Goal: Find specific page/section: Find specific page/section

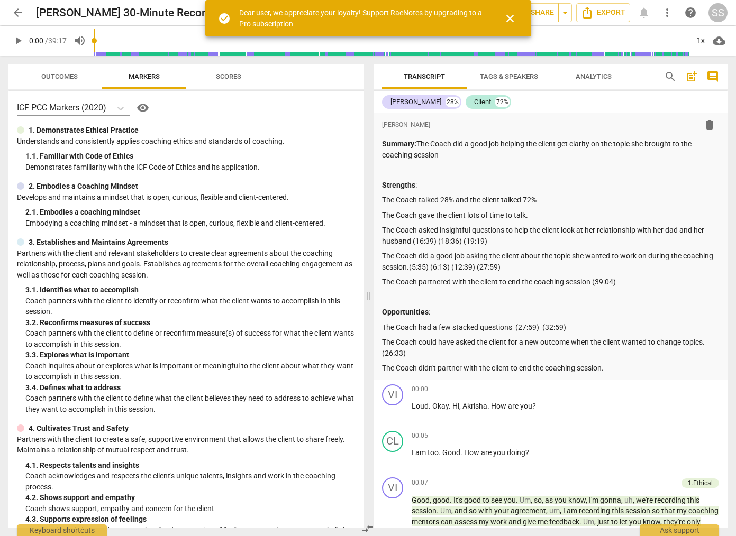
click at [509, 20] on span "close" at bounding box center [509, 18] width 13 height 13
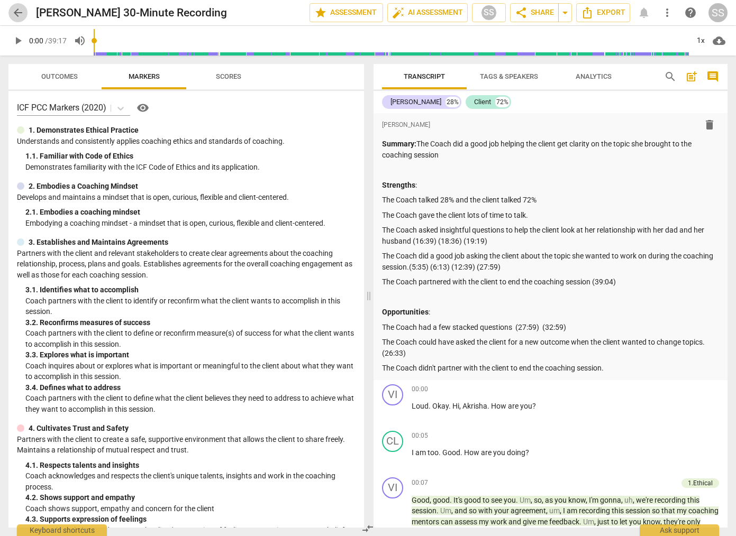
click at [14, 10] on span "arrow_back" at bounding box center [18, 12] width 13 height 13
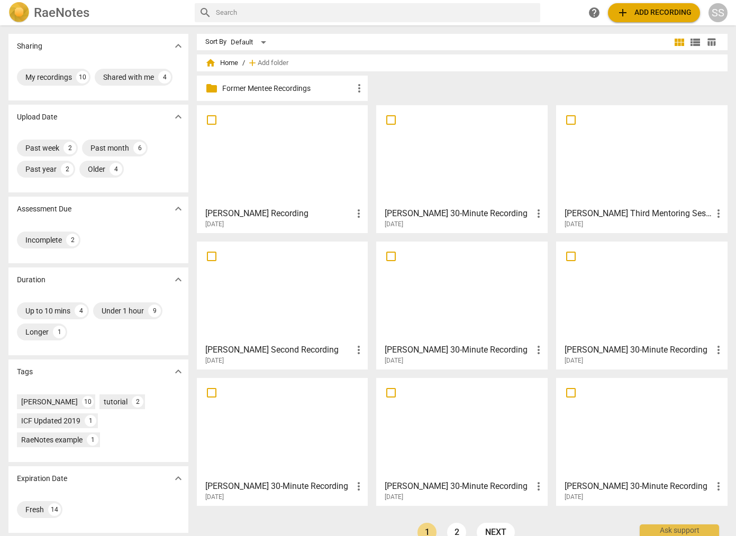
click at [436, 141] on div at bounding box center [462, 156] width 164 height 94
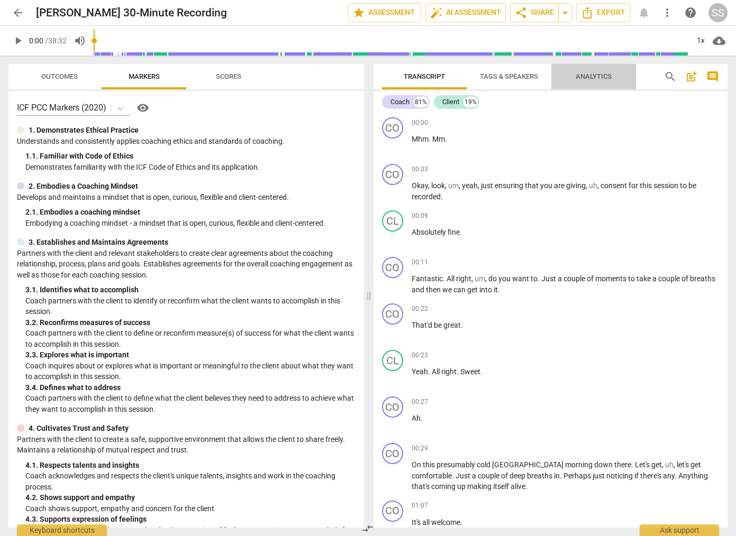
click at [600, 71] on span "Analytics" at bounding box center [593, 77] width 61 height 14
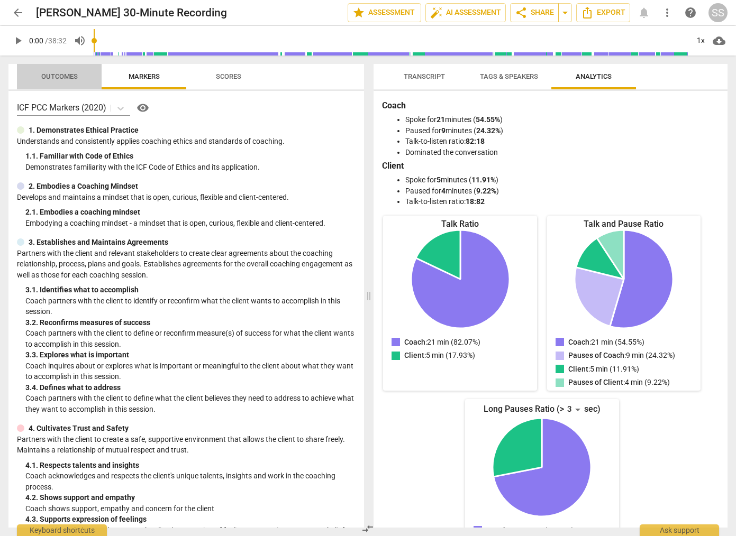
click at [60, 74] on span "Outcomes" at bounding box center [59, 76] width 36 height 8
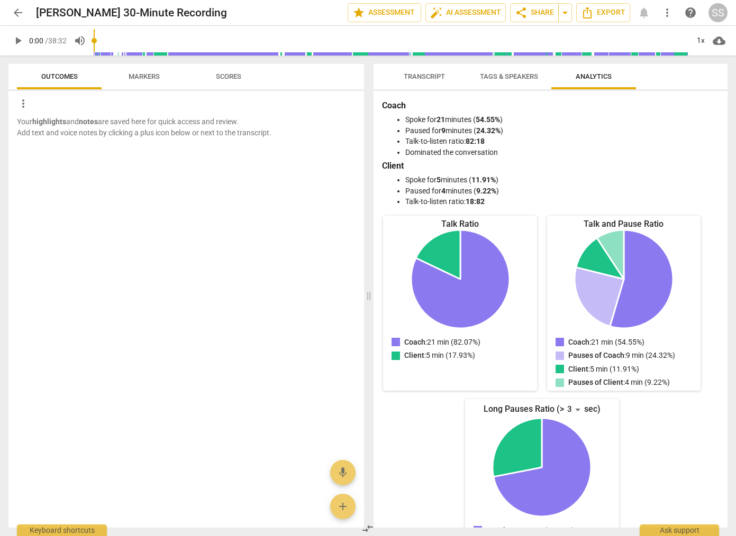
click at [145, 72] on span "Markers" at bounding box center [144, 76] width 31 height 8
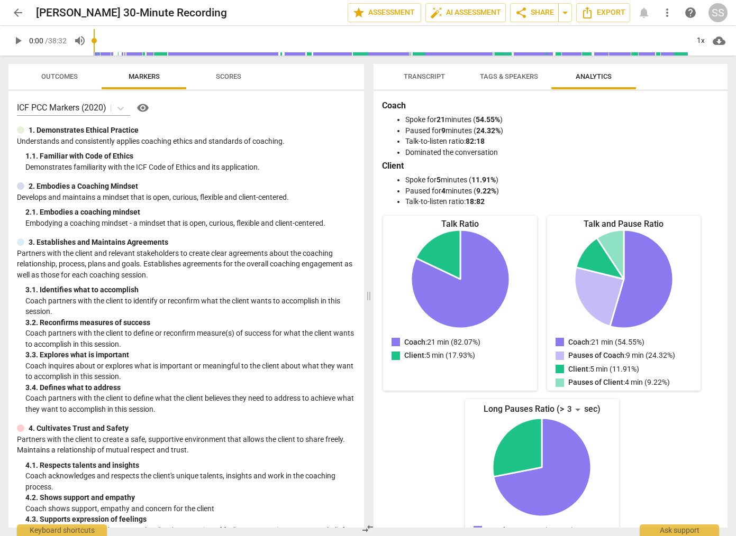
click at [225, 74] on span "Scores" at bounding box center [228, 76] width 25 height 8
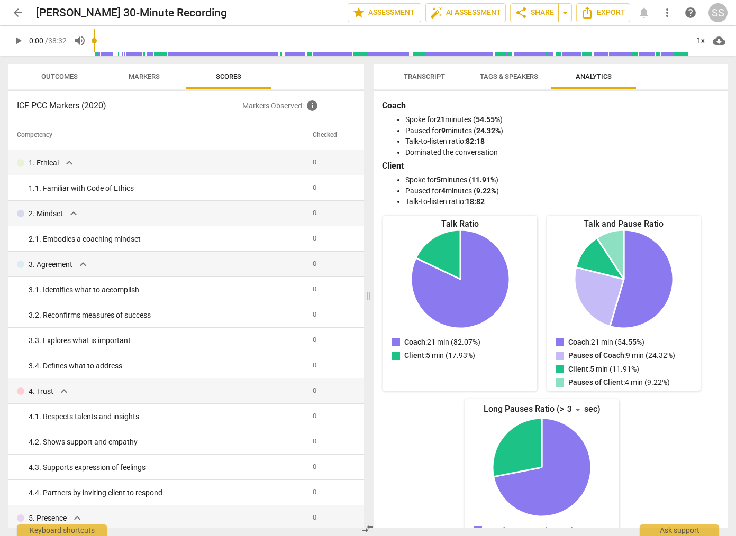
click at [63, 74] on span "Outcomes" at bounding box center [59, 76] width 36 height 8
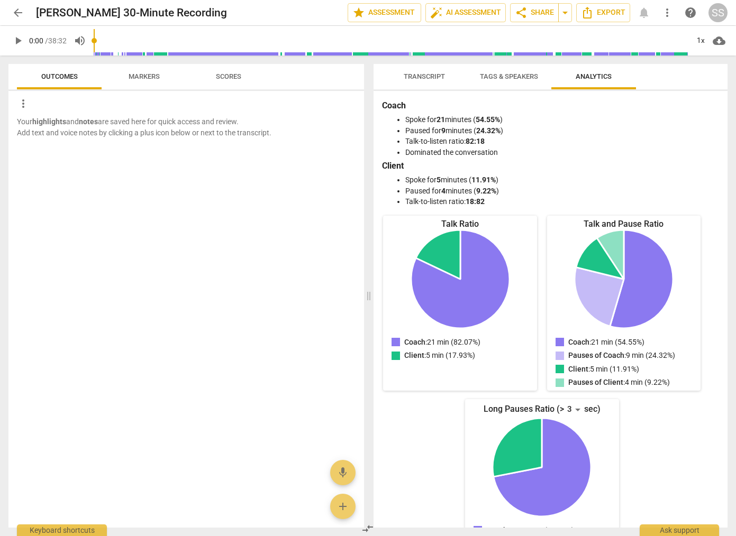
click at [426, 71] on span "Transcript" at bounding box center [424, 77] width 67 height 14
